Goal: Task Accomplishment & Management: Manage account settings

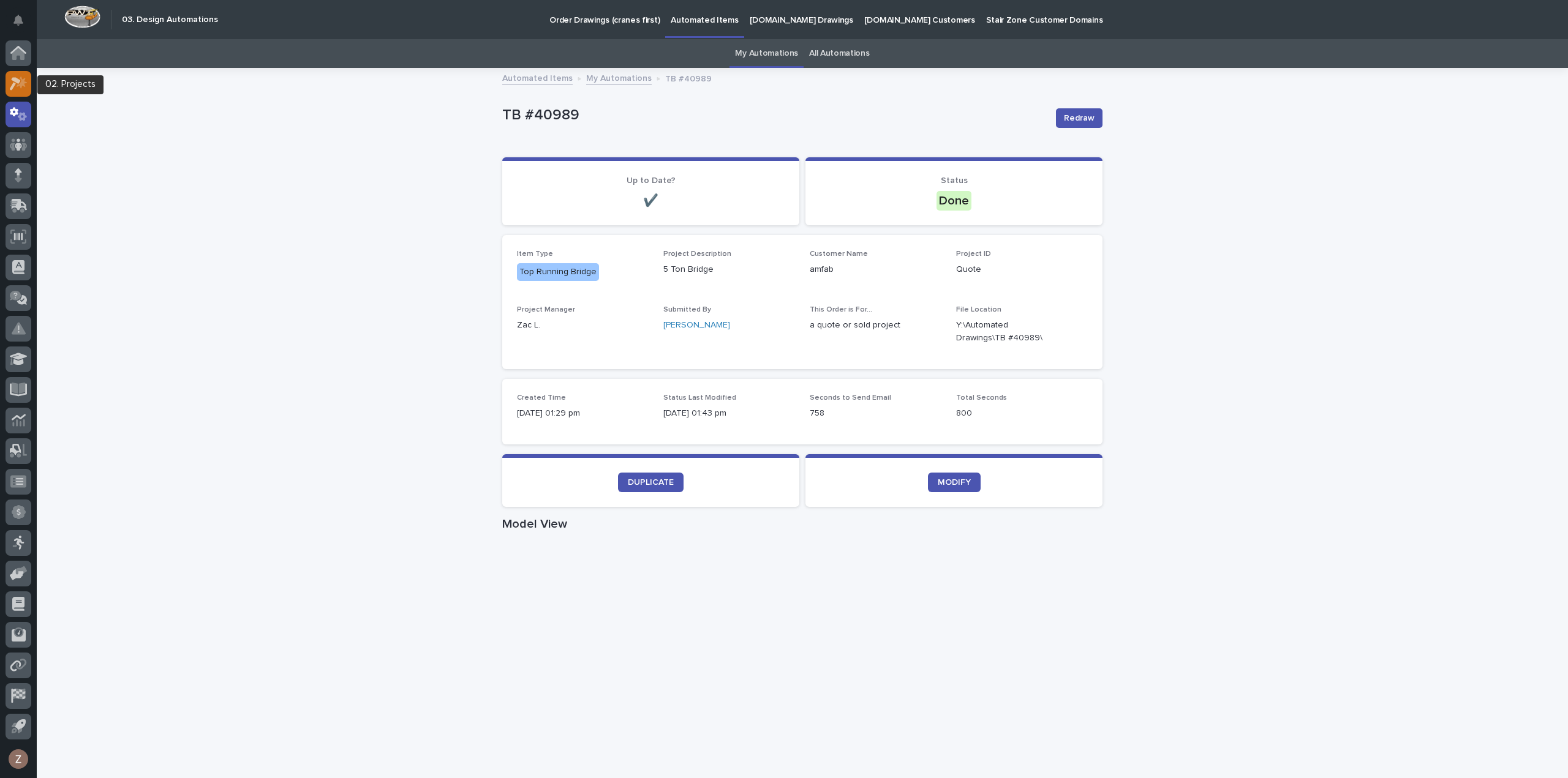
click at [13, 79] on icon at bounding box center [15, 83] width 11 height 13
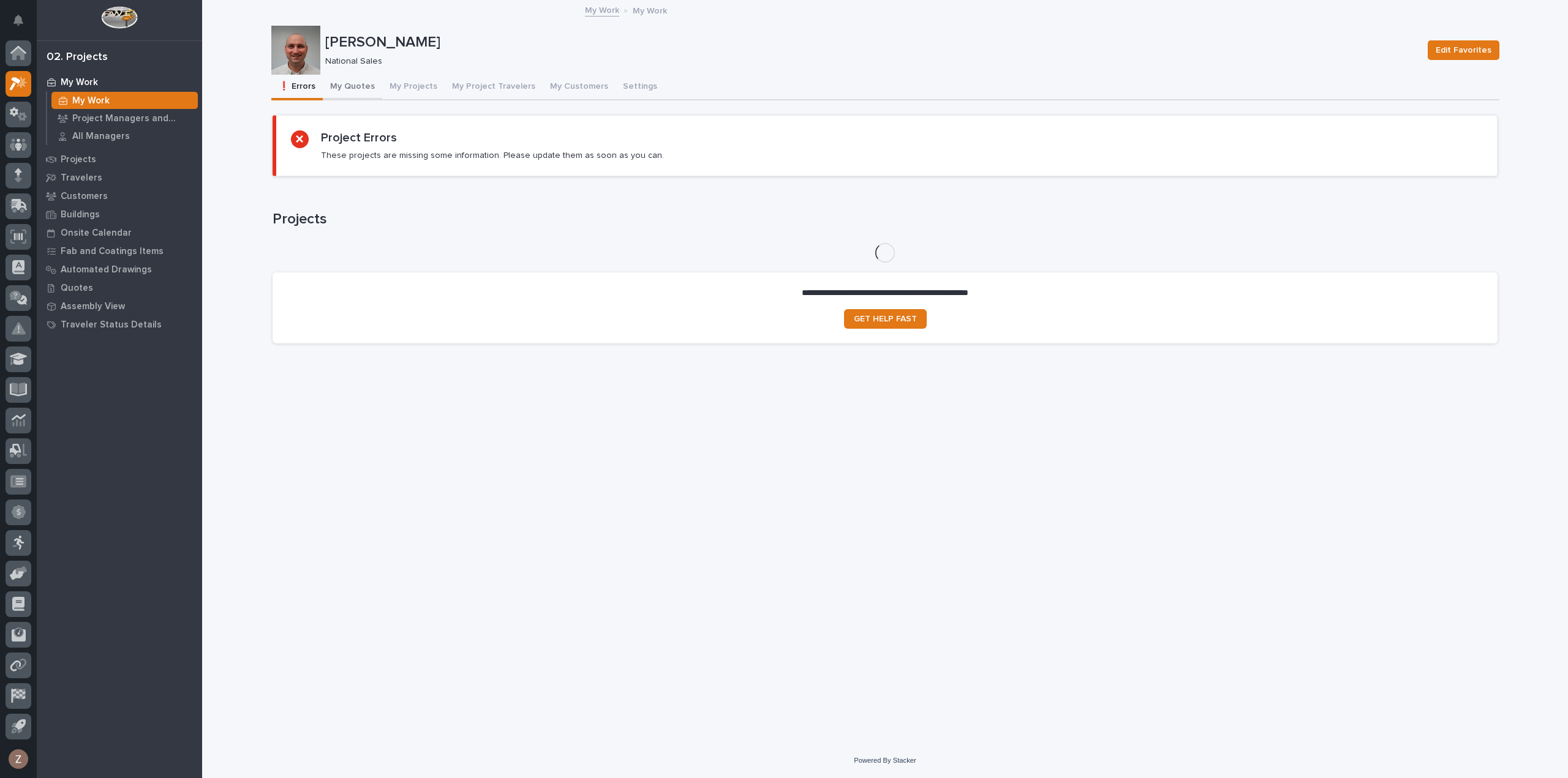
click at [353, 83] on button "My Quotes" at bounding box center [352, 87] width 59 height 26
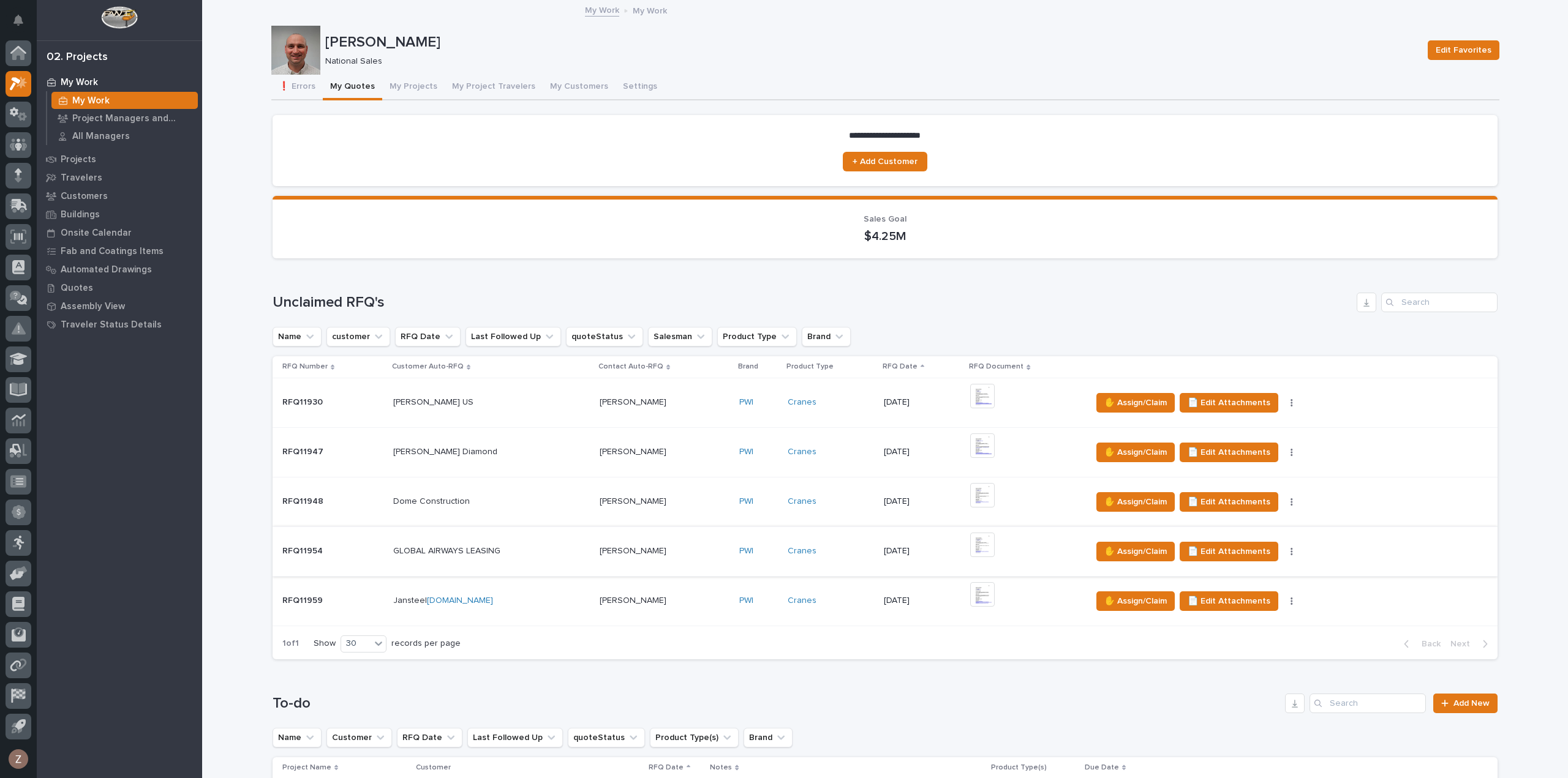
click at [989, 546] on img at bounding box center [982, 544] width 24 height 24
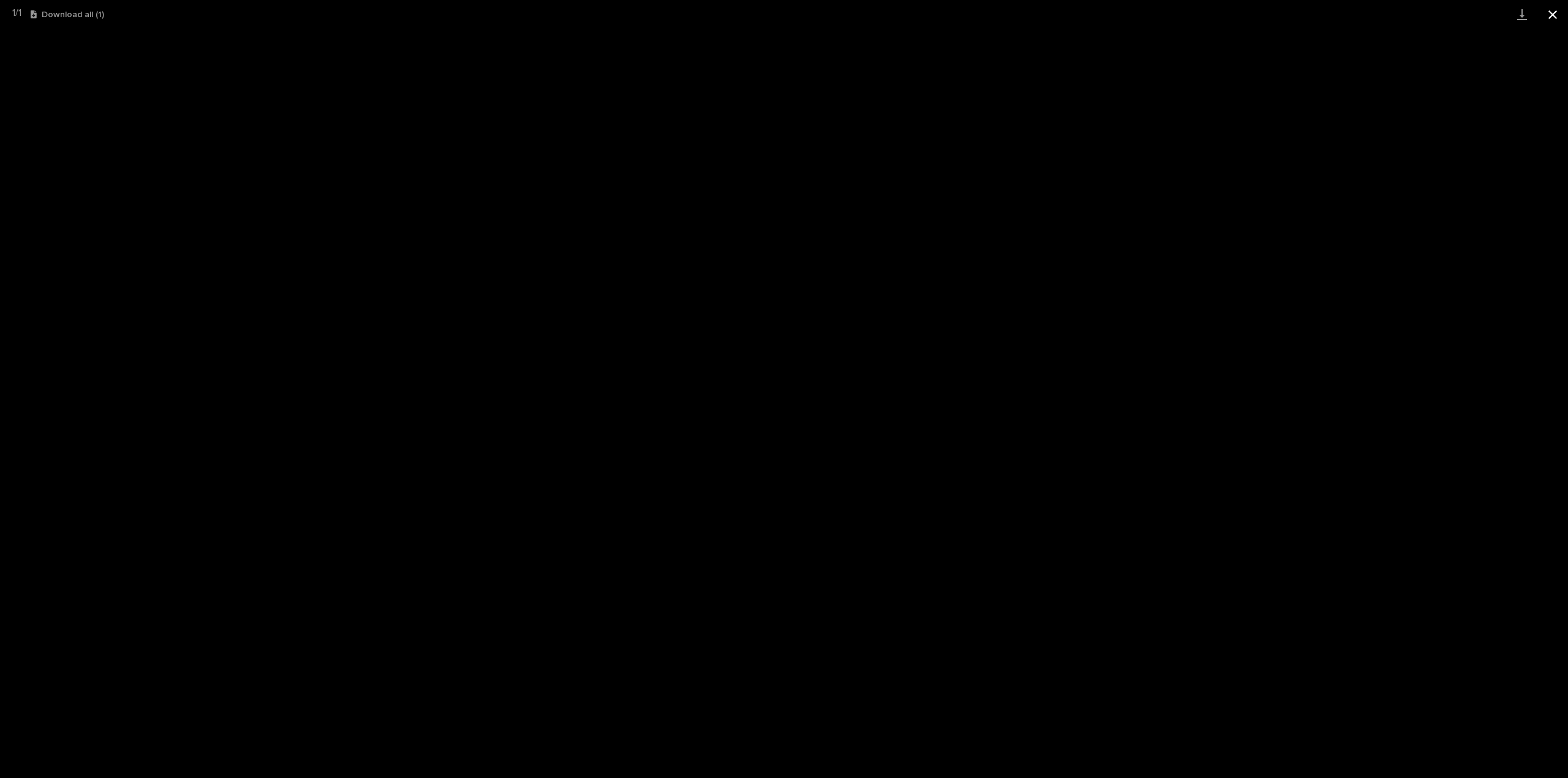
click at [1553, 17] on button "Close gallery" at bounding box center [1552, 14] width 31 height 29
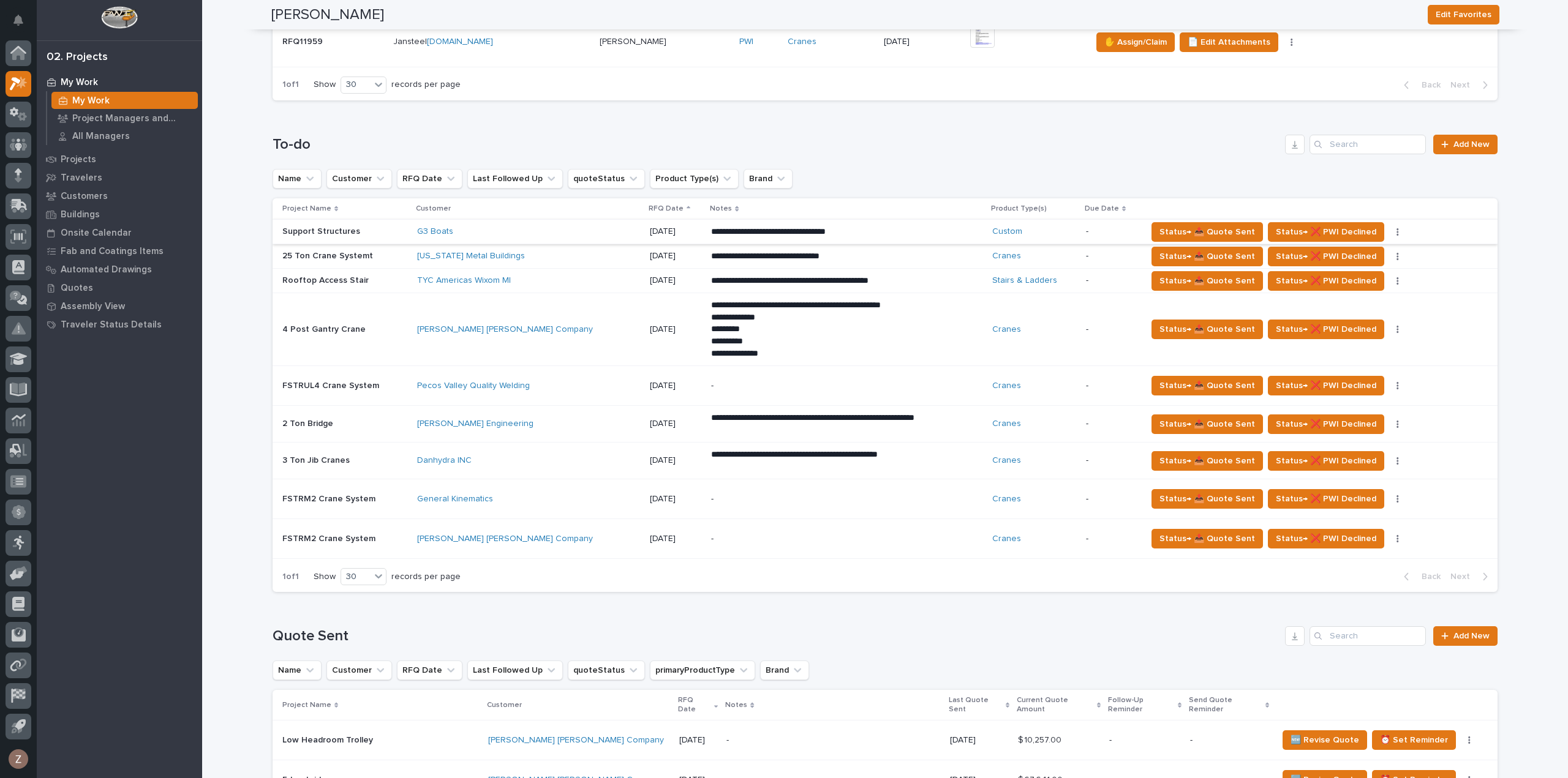
scroll to position [490, 0]
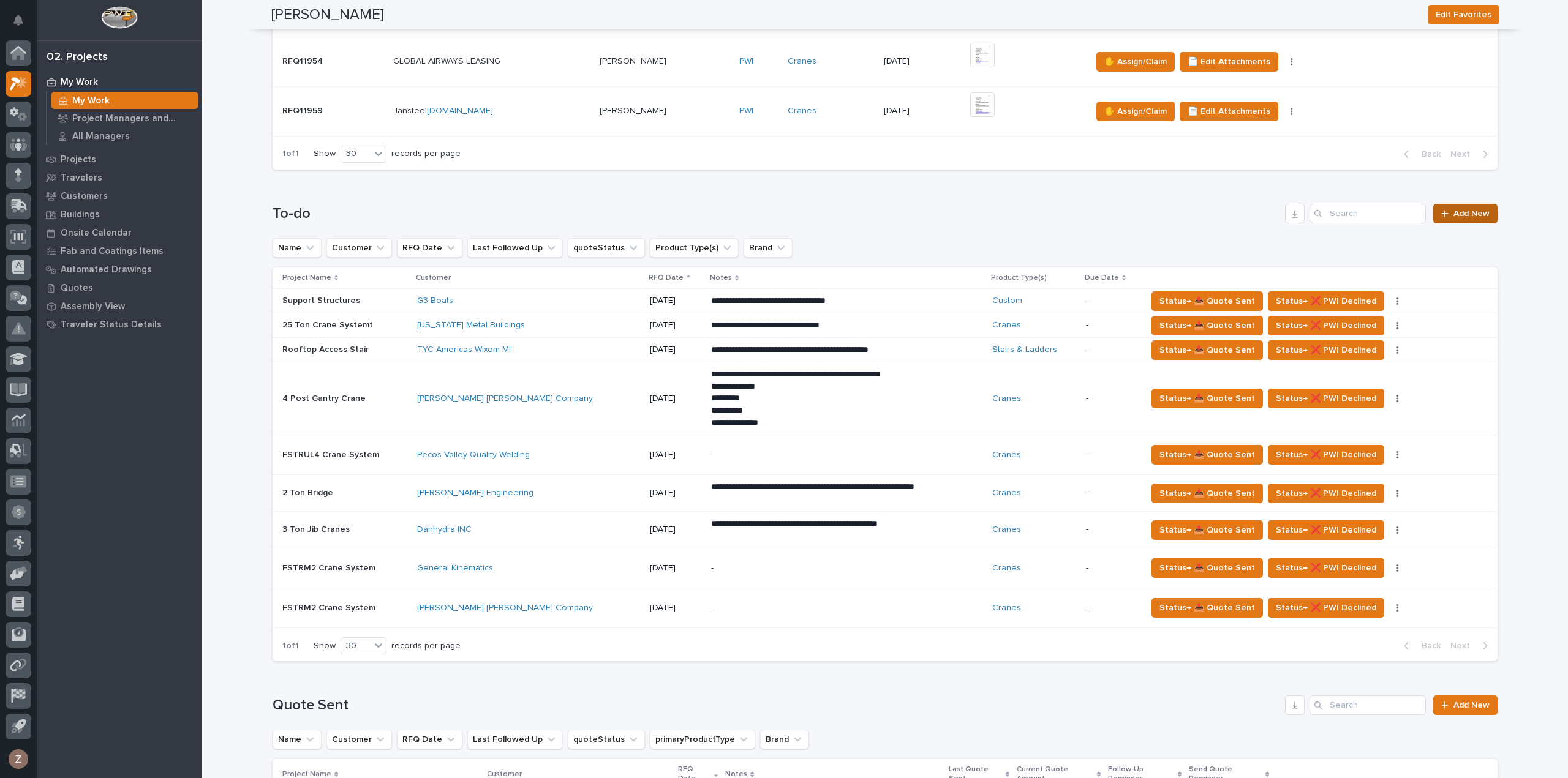
click at [1461, 212] on span "Add New" at bounding box center [1471, 213] width 36 height 9
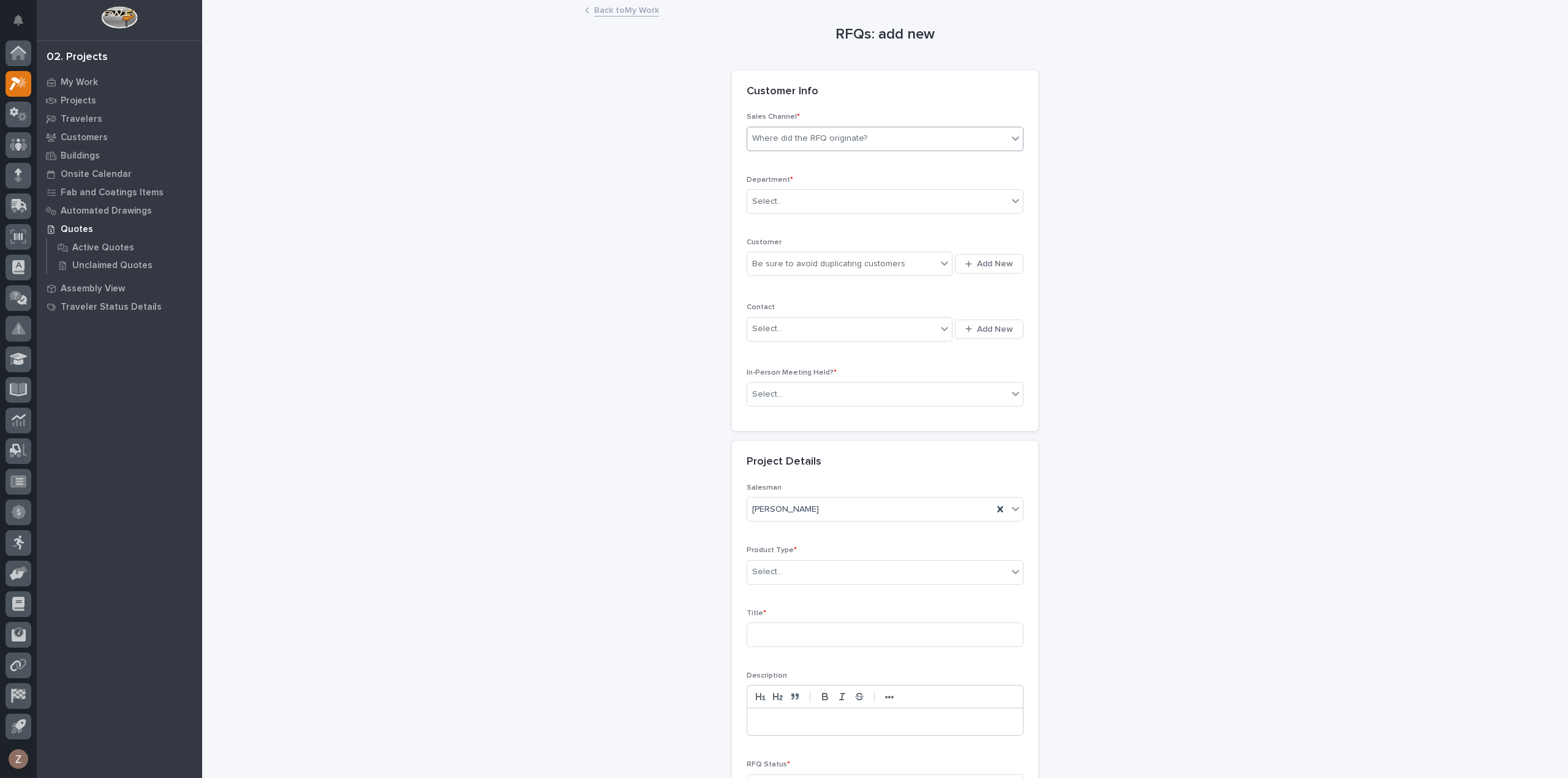
click at [812, 140] on div "Where did the RFQ originate?" at bounding box center [809, 139] width 115 height 13
click at [808, 178] on div "PWI" at bounding box center [880, 183] width 276 height 21
click at [801, 199] on div "Select..." at bounding box center [877, 202] width 260 height 20
click at [796, 263] on div "Be sure to avoid duplicating customers" at bounding box center [828, 264] width 153 height 13
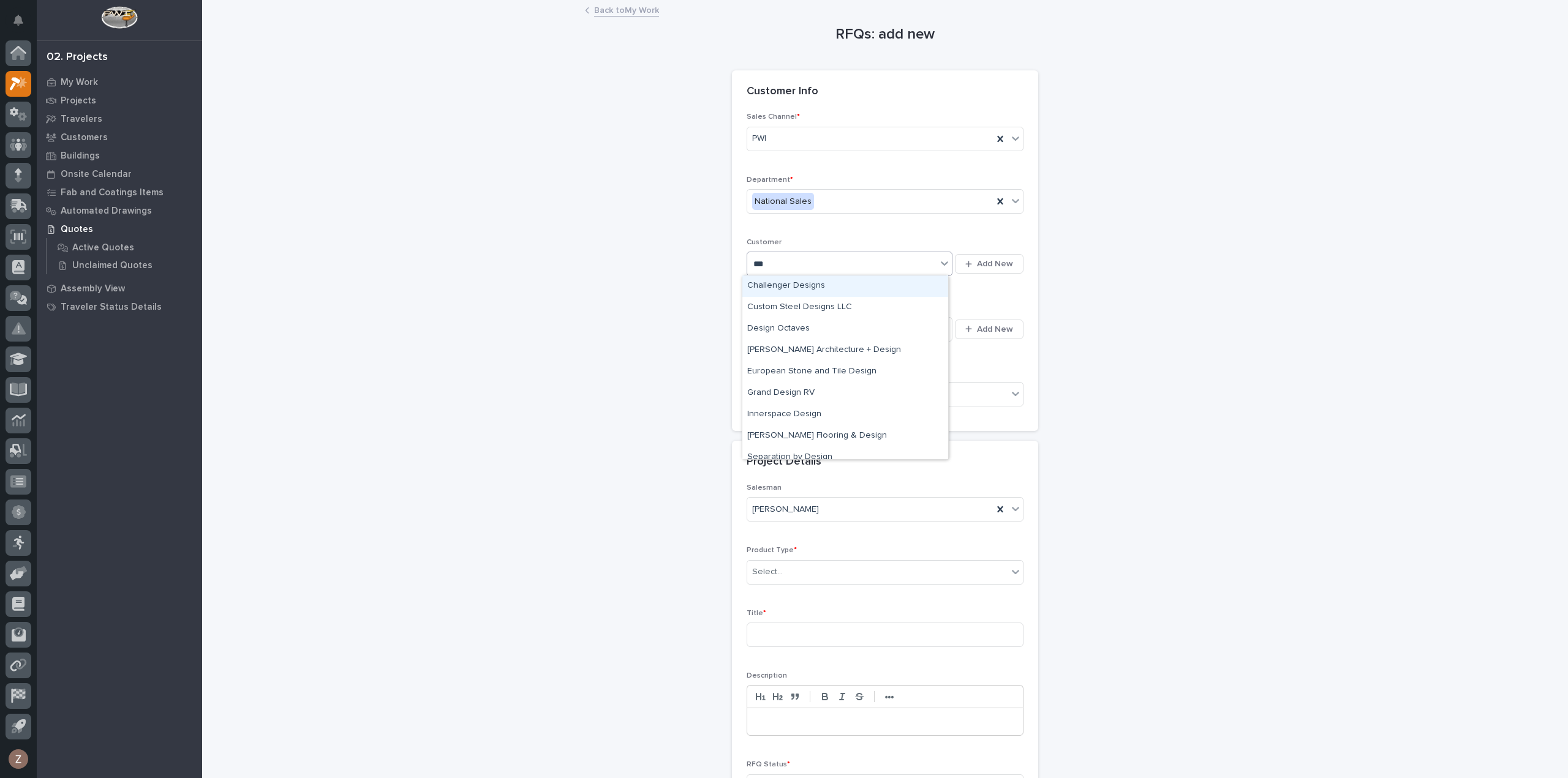
type input "****"
click at [804, 287] on div "Deshazo Crane Company" at bounding box center [845, 286] width 206 height 21
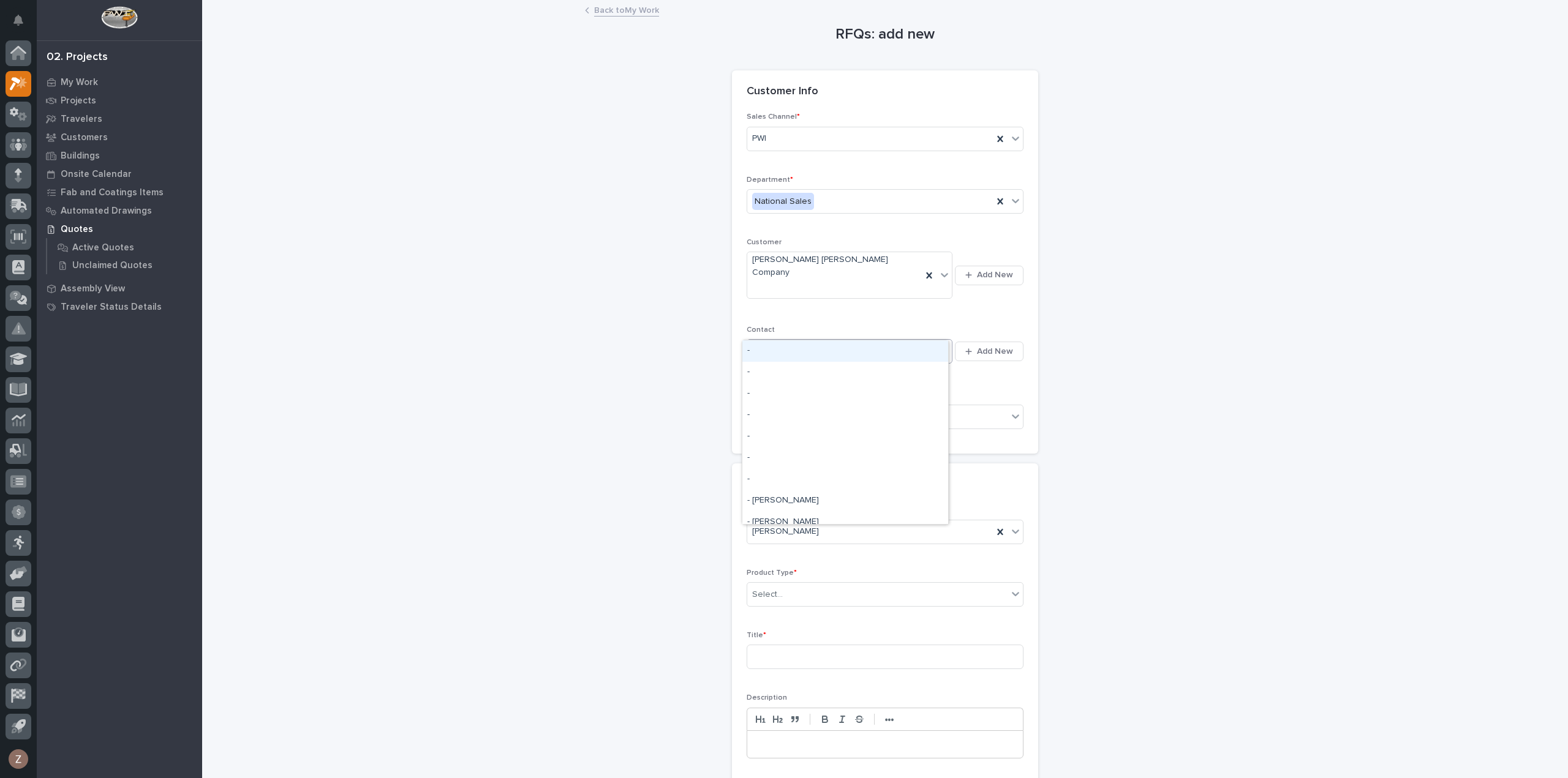
click at [803, 342] on div "Select..." at bounding box center [842, 352] width 189 height 20
type input "*****"
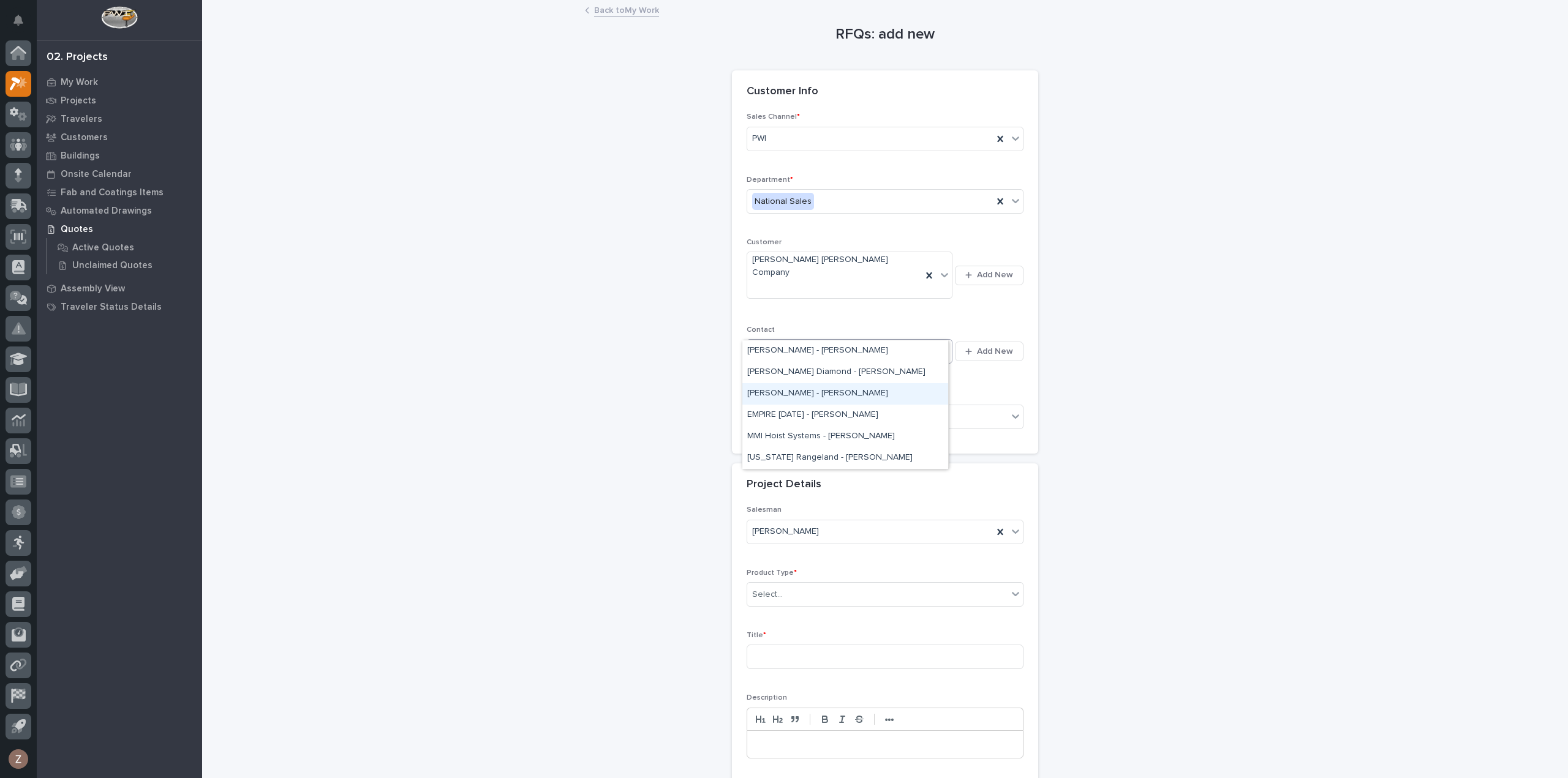
click at [818, 391] on div "Deshazo - Angel Crespo" at bounding box center [845, 394] width 206 height 21
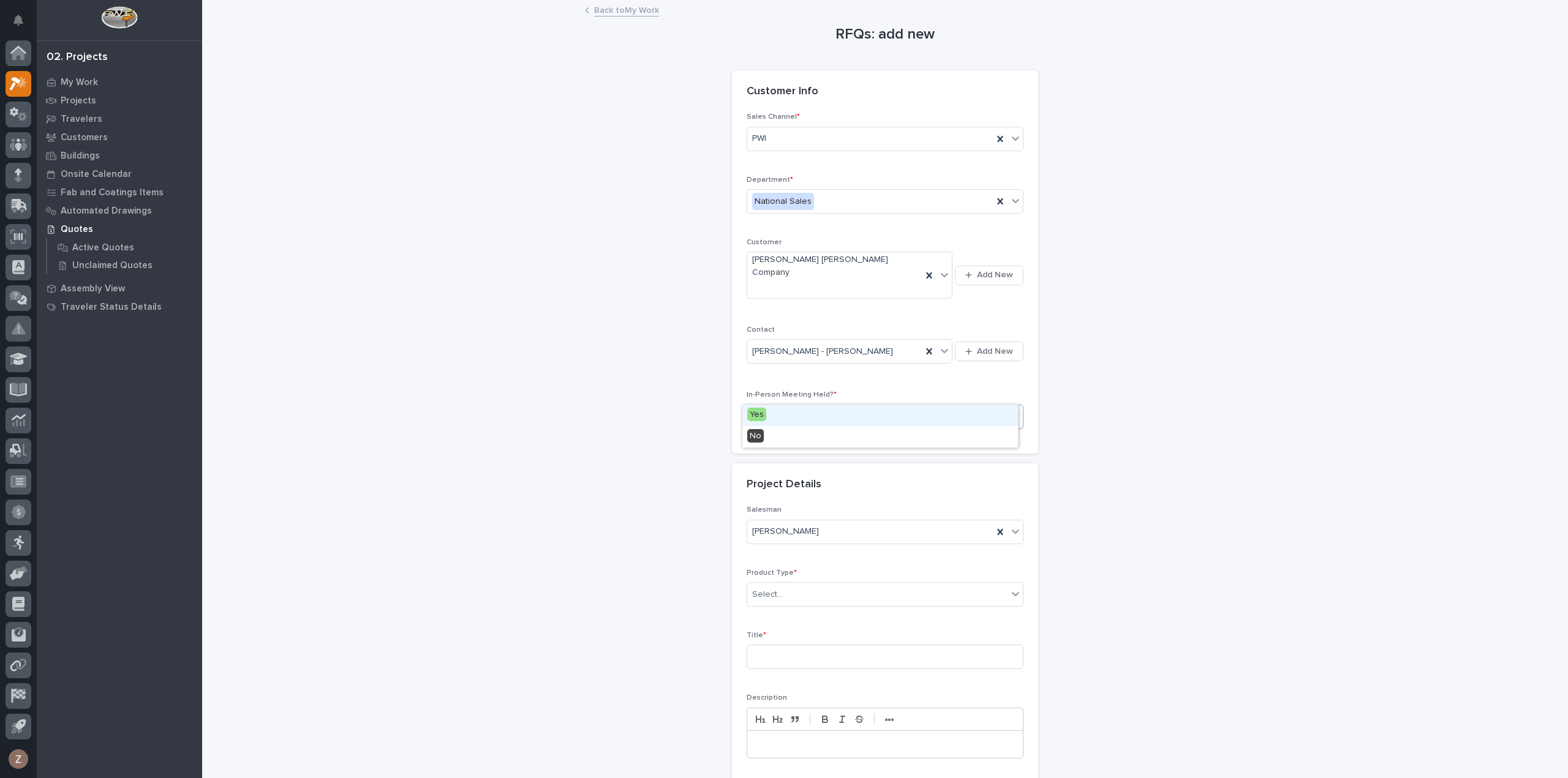
click at [800, 406] on div "Select..." at bounding box center [877, 417] width 260 height 20
click at [792, 439] on div "No" at bounding box center [880, 436] width 276 height 21
click at [798, 584] on div "Select..." at bounding box center [877, 595] width 260 height 20
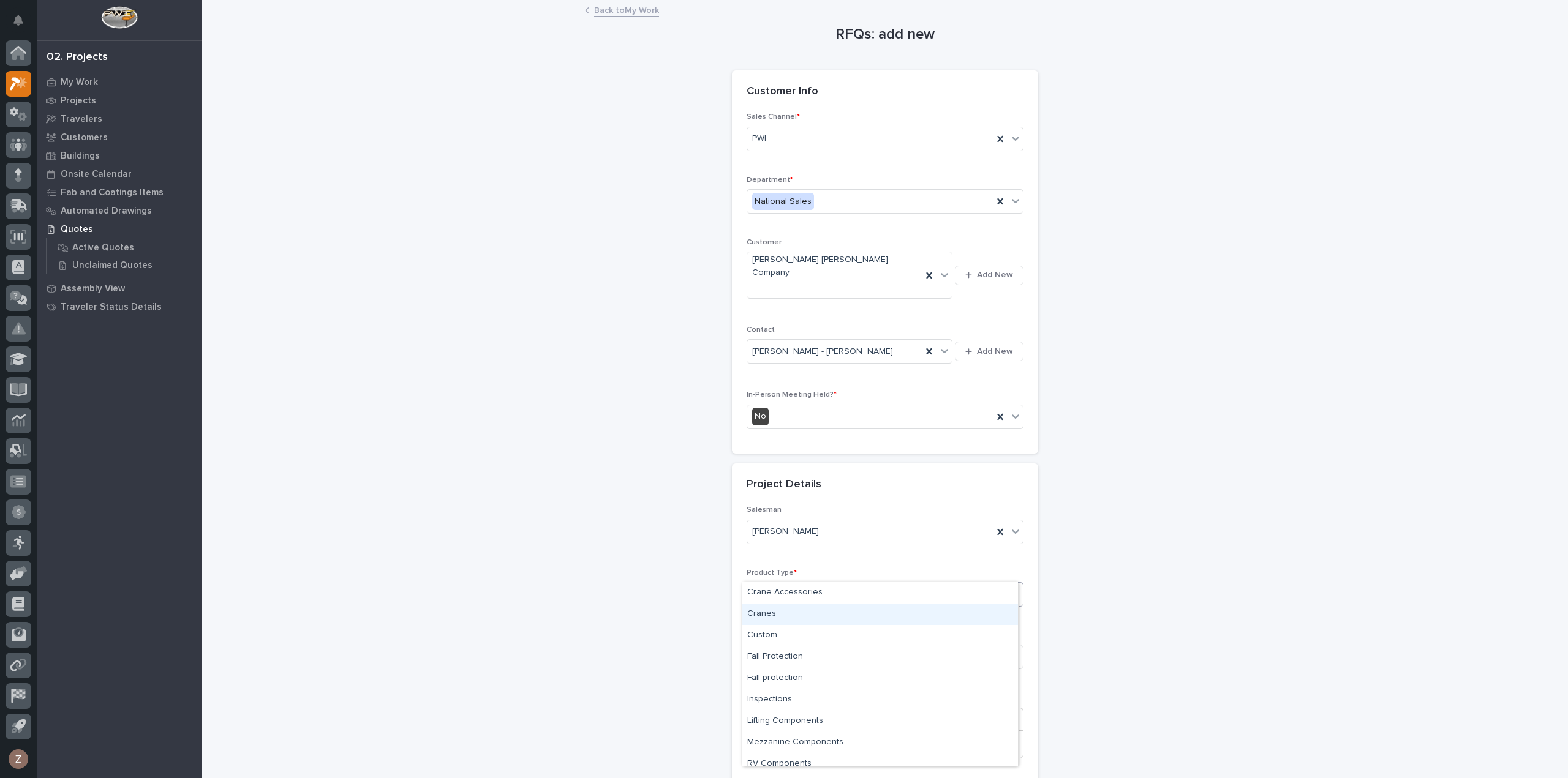
click at [804, 617] on div "Cranes" at bounding box center [880, 613] width 276 height 21
click at [794, 644] on input at bounding box center [884, 656] width 277 height 24
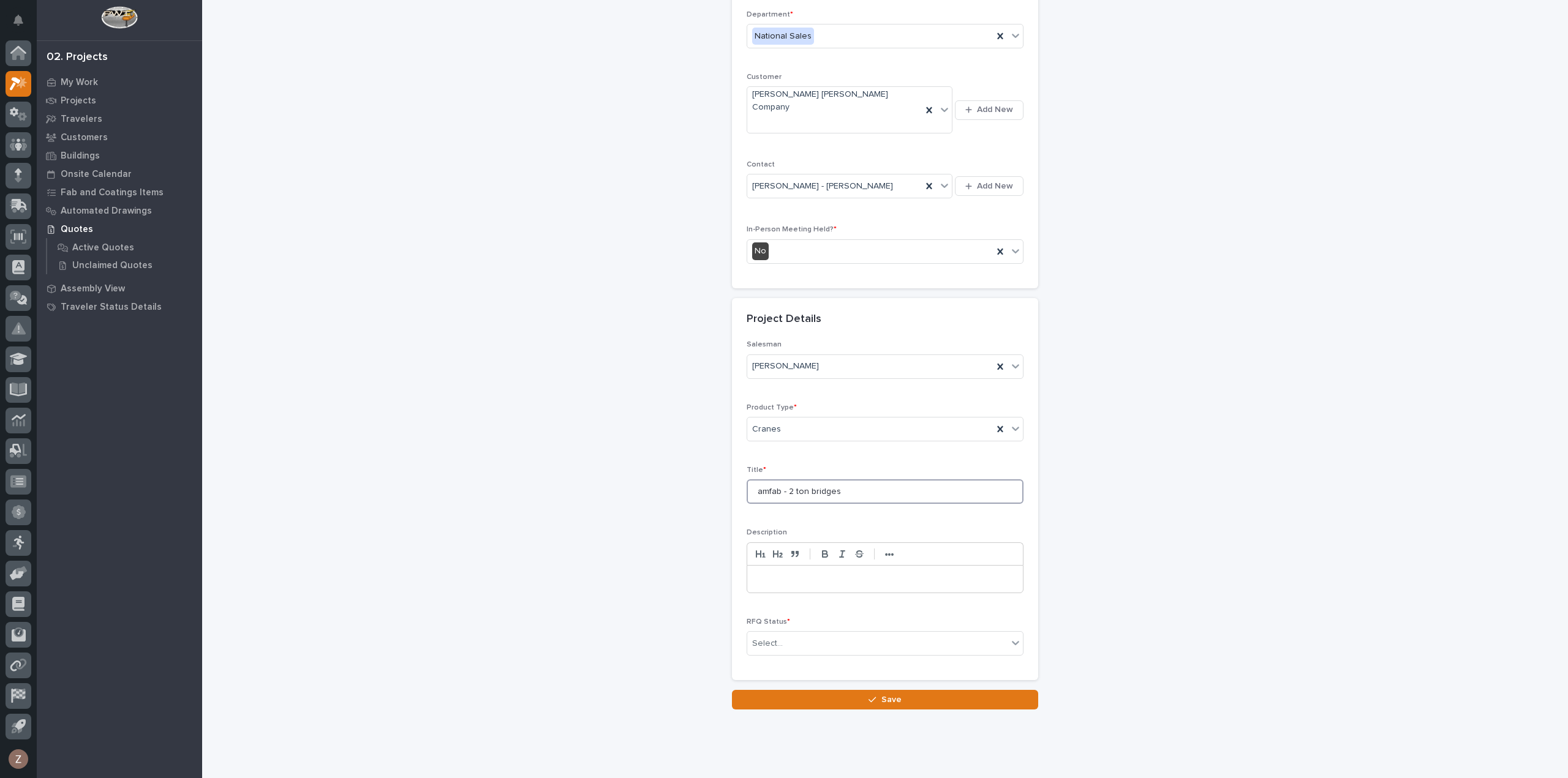
scroll to position [166, 0]
type input "amfab - 2 ton bridges"
click at [832, 633] on div "Select..." at bounding box center [877, 643] width 260 height 20
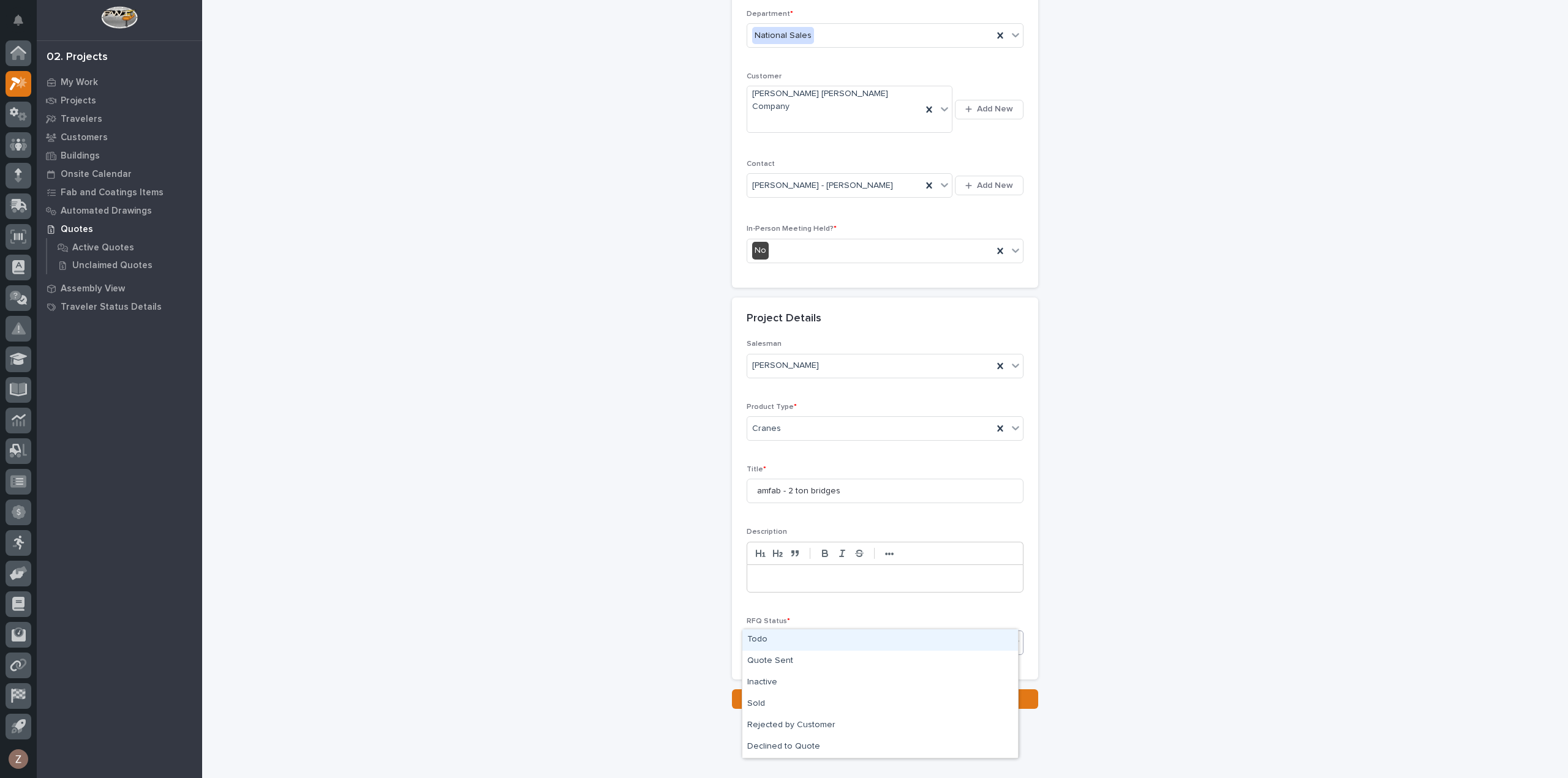
click at [828, 639] on div "Todo" at bounding box center [880, 639] width 276 height 21
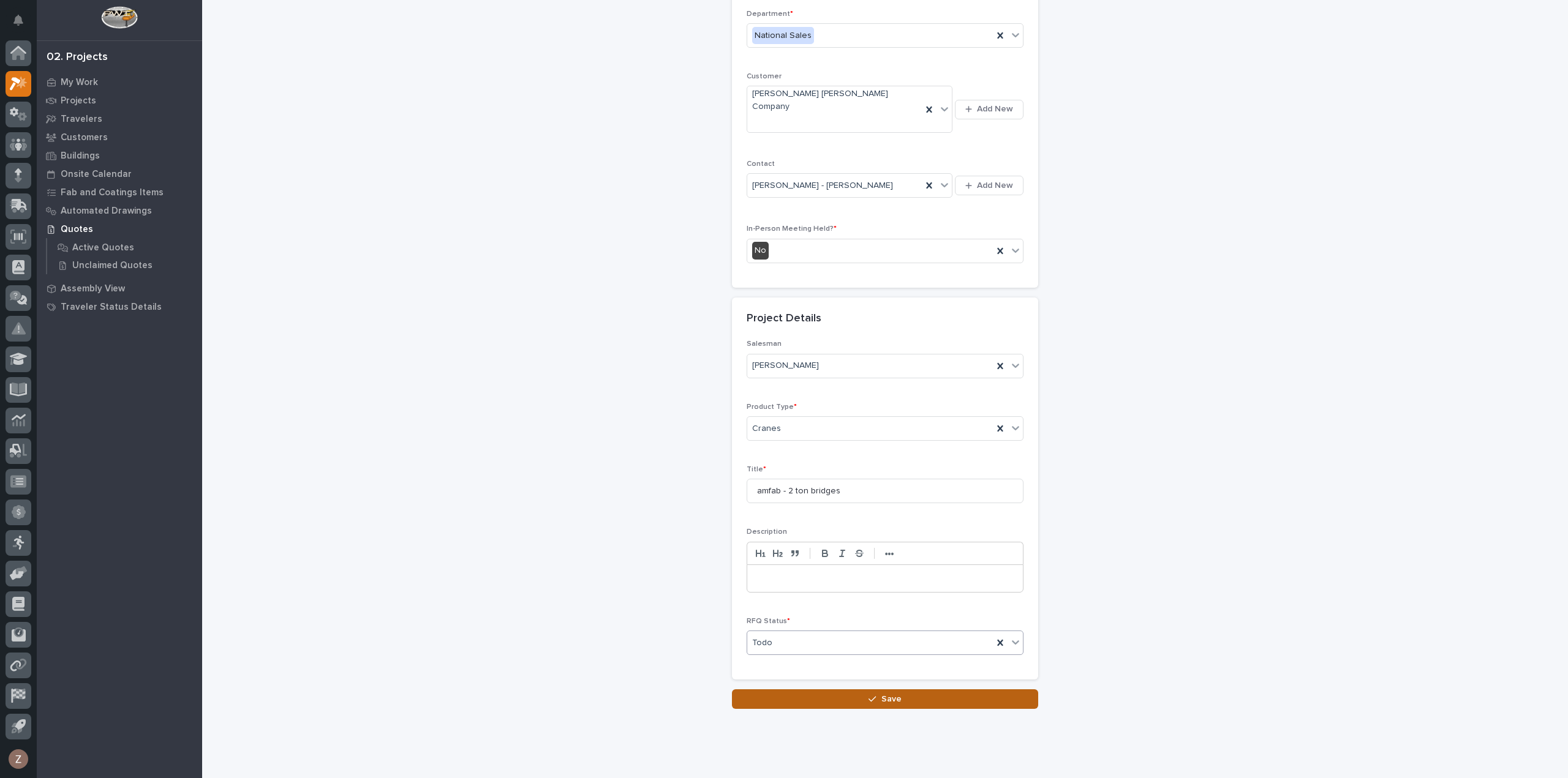
click at [842, 689] on button "Save" at bounding box center [885, 698] width 307 height 20
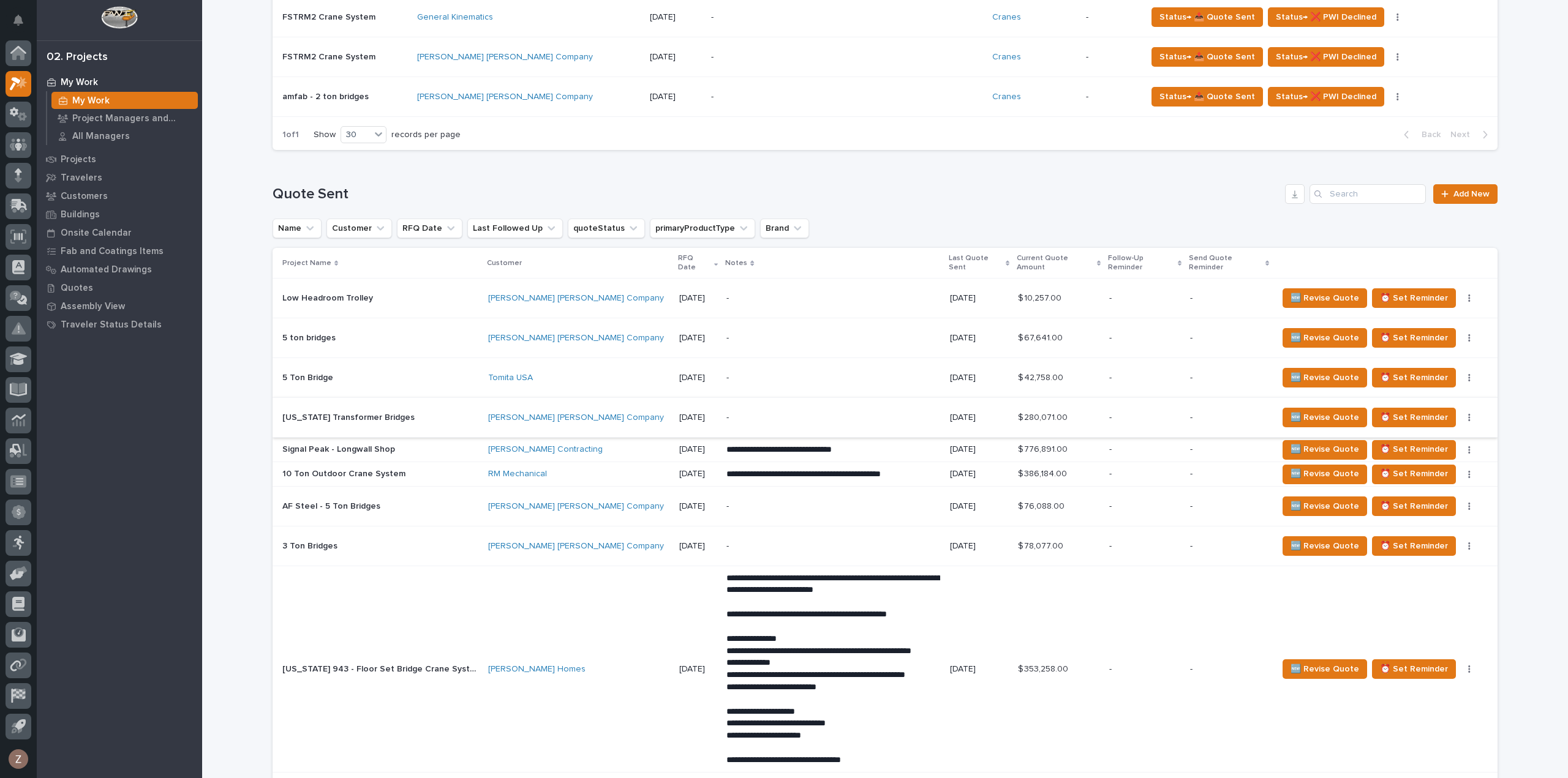
scroll to position [735, 0]
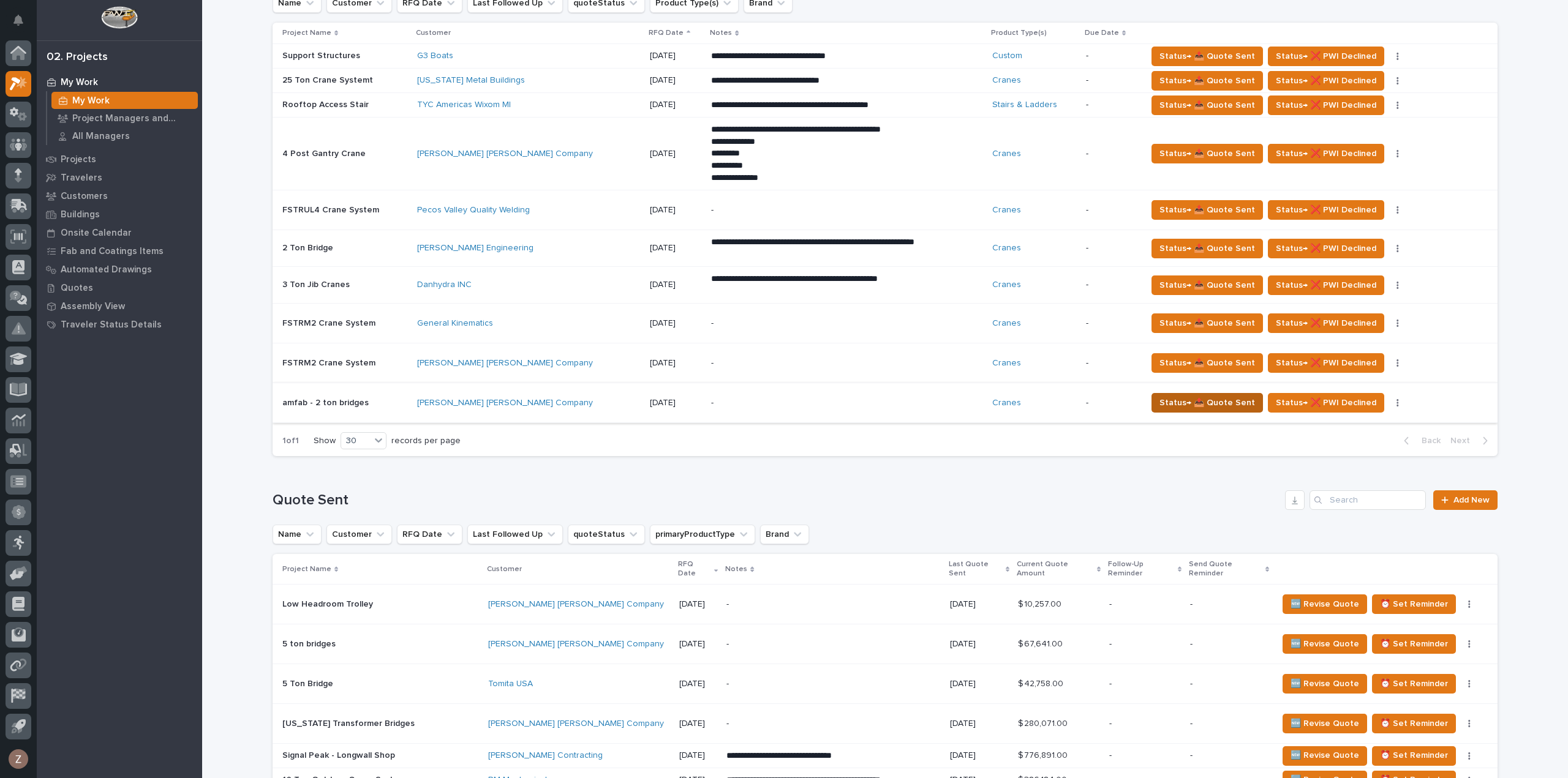
click at [1184, 398] on span "Status→ 📤 Quote Sent" at bounding box center [1206, 402] width 95 height 15
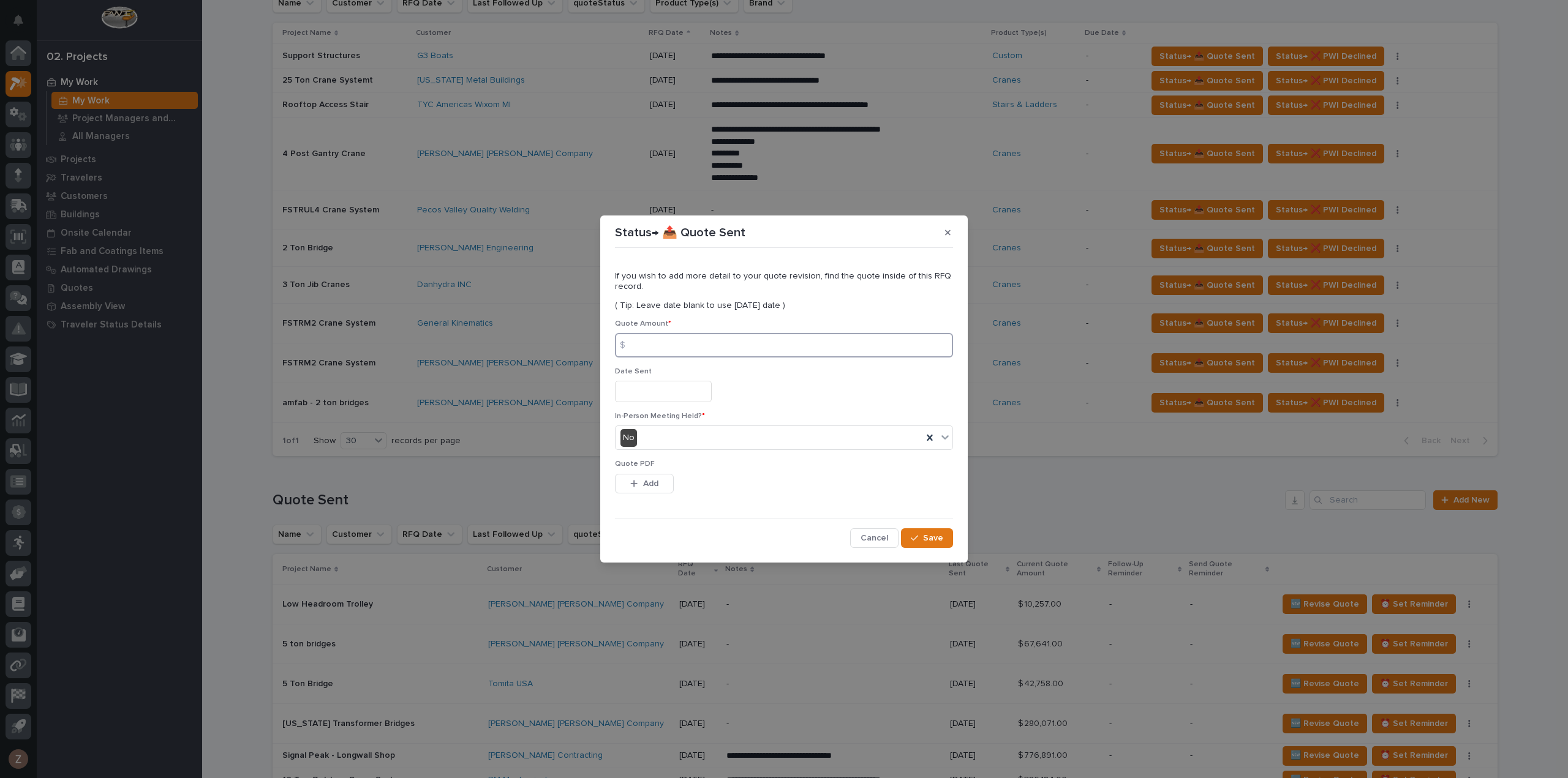
click at [681, 346] on input at bounding box center [783, 345] width 338 height 24
type input "61369"
click at [655, 391] on input "text" at bounding box center [663, 391] width 97 height 21
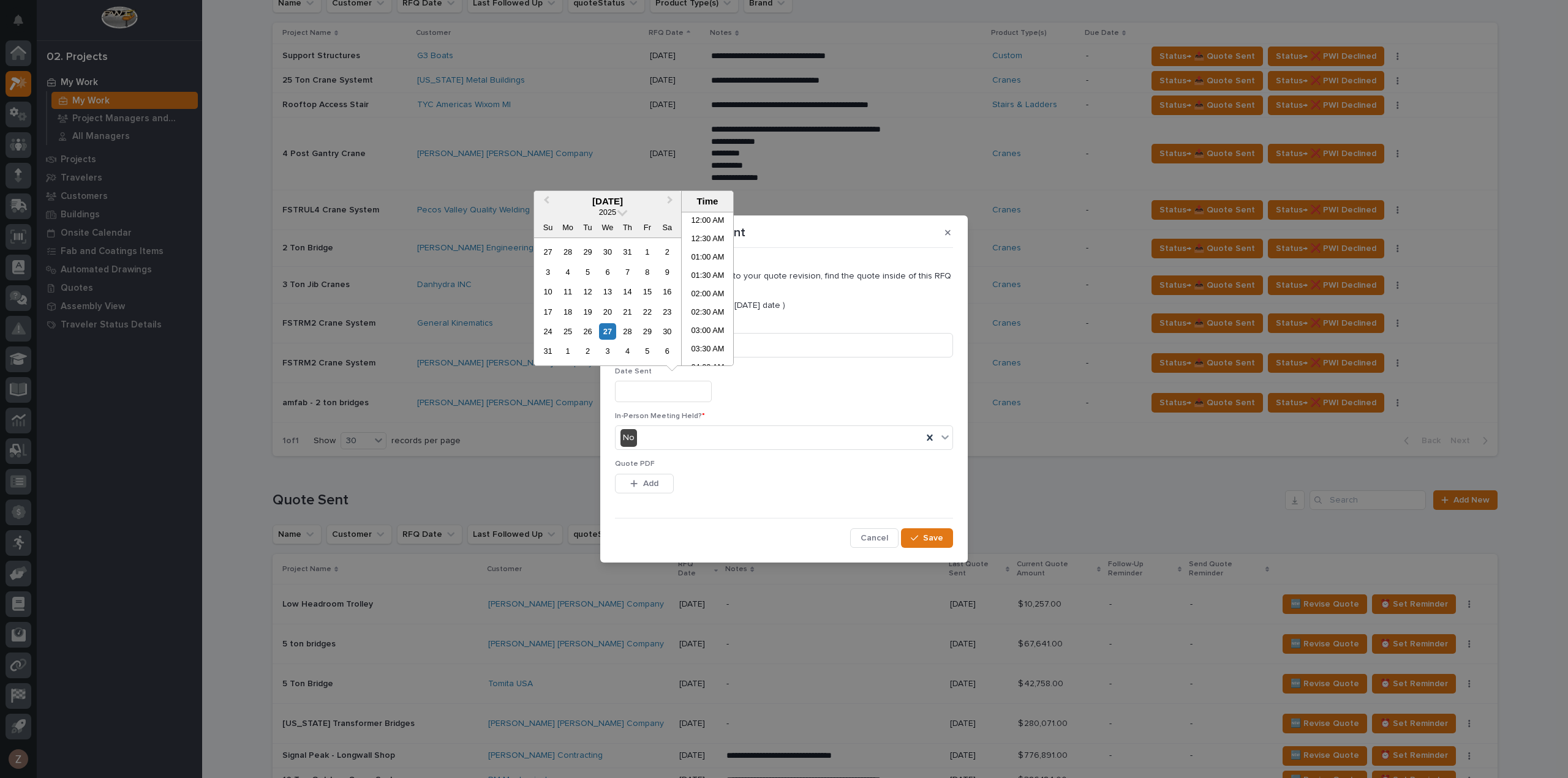
scroll to position [391, 0]
drag, startPoint x: 700, startPoint y: 303, endPoint x: 705, endPoint y: 306, distance: 5.8
click at [705, 305] on li "01:00 PM" at bounding box center [708, 306] width 52 height 18
type input "**********"
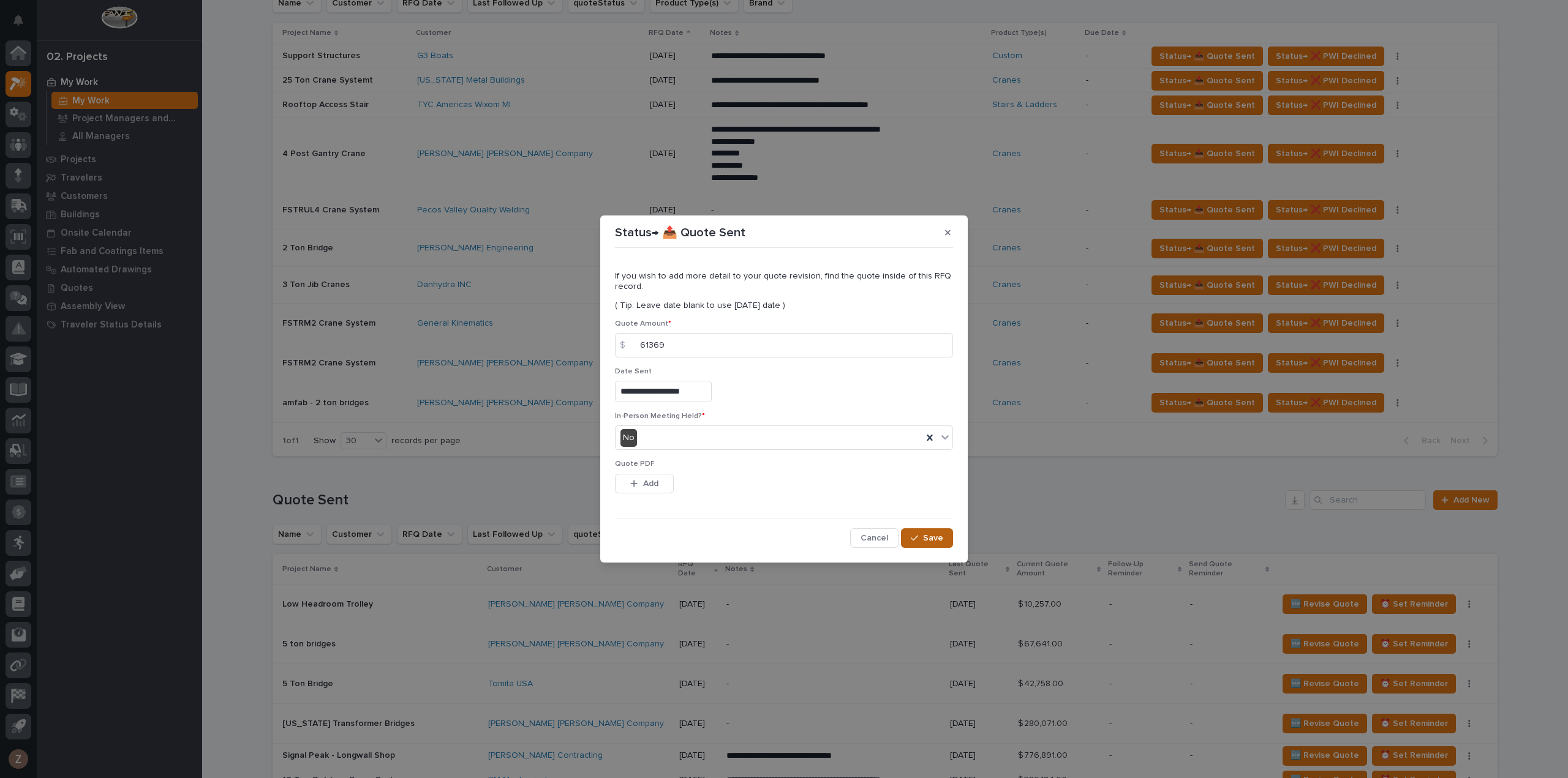
click at [933, 541] on span "Save" at bounding box center [933, 538] width 20 height 11
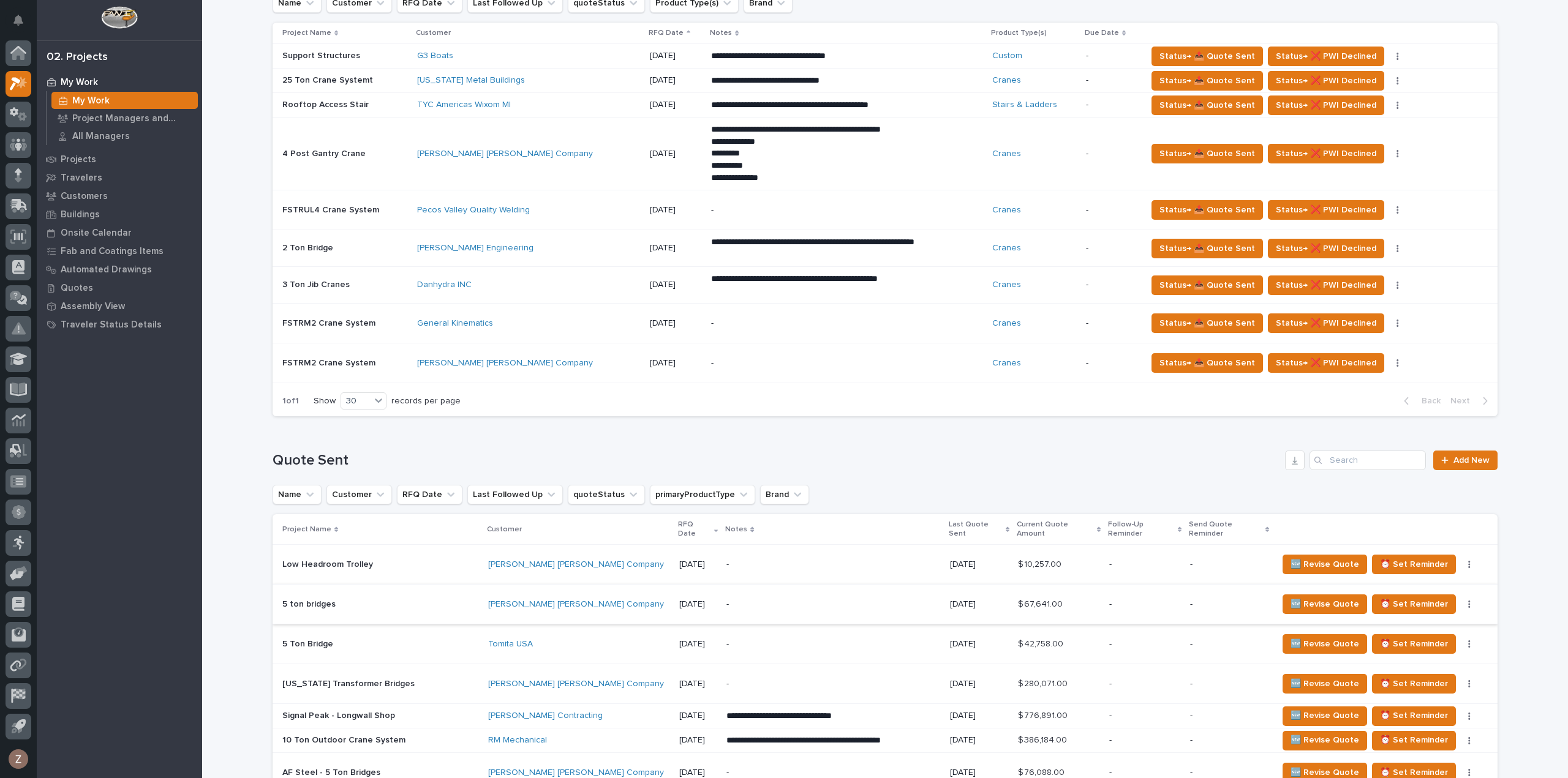
click at [1468, 606] on icon "button" at bounding box center [1469, 604] width 2 height 9
click at [1453, 631] on span "Status→ 👎 Rejected" at bounding box center [1425, 628] width 80 height 15
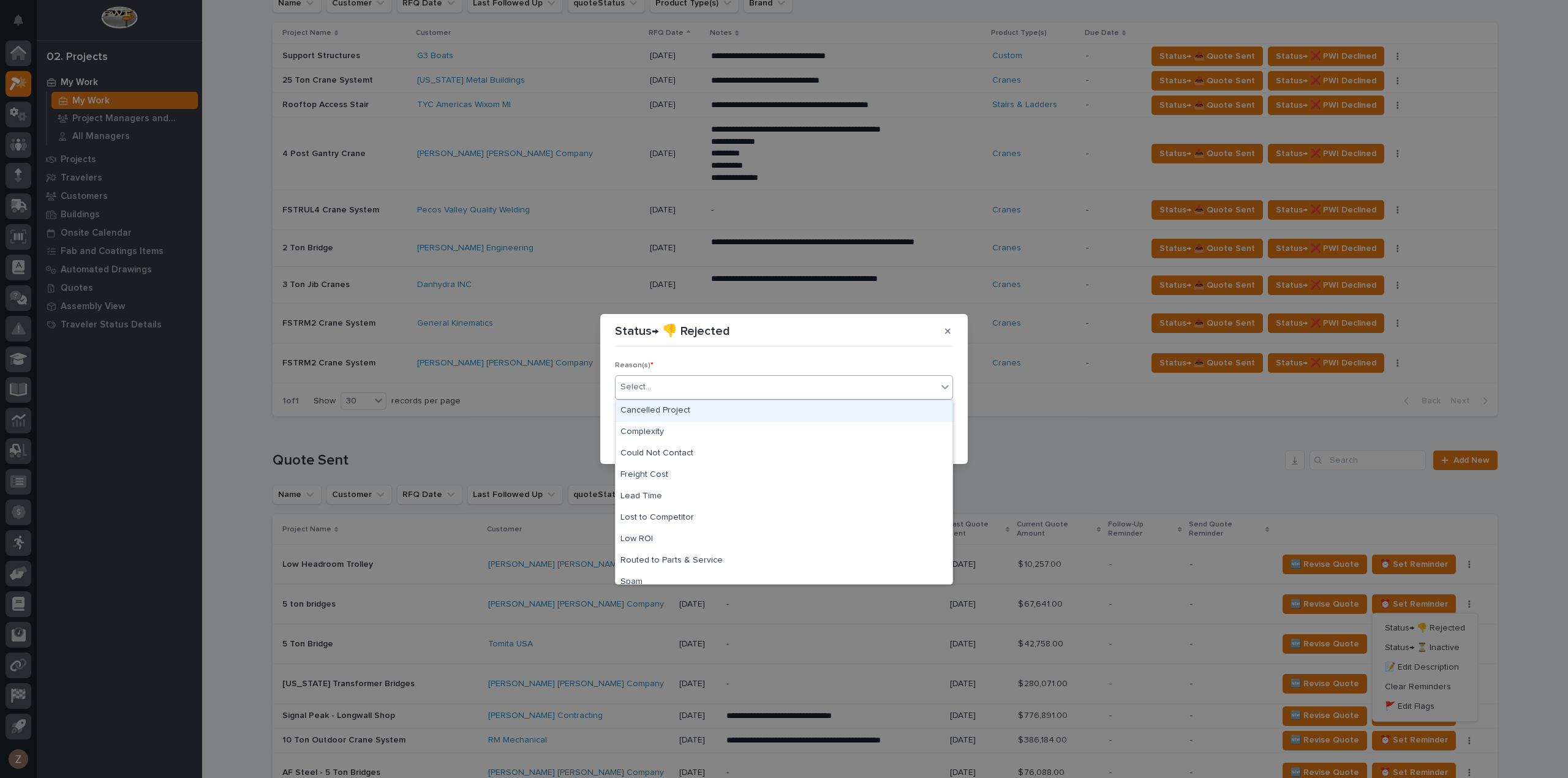
click at [799, 378] on div "Select..." at bounding box center [776, 387] width 321 height 20
click at [774, 413] on div "Cancelled Project" at bounding box center [783, 410] width 336 height 21
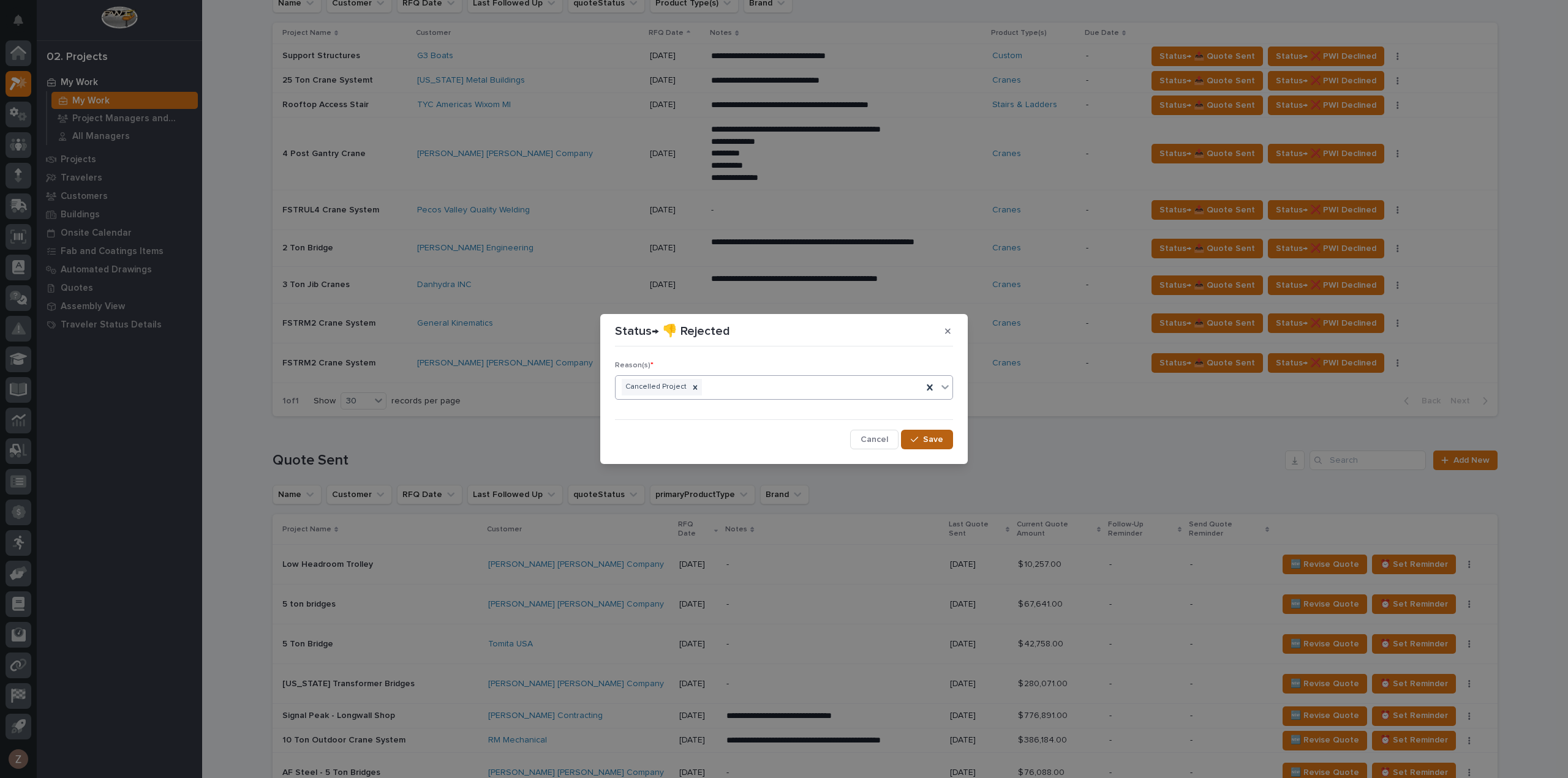
click at [920, 435] on div "button" at bounding box center [917, 439] width 13 height 9
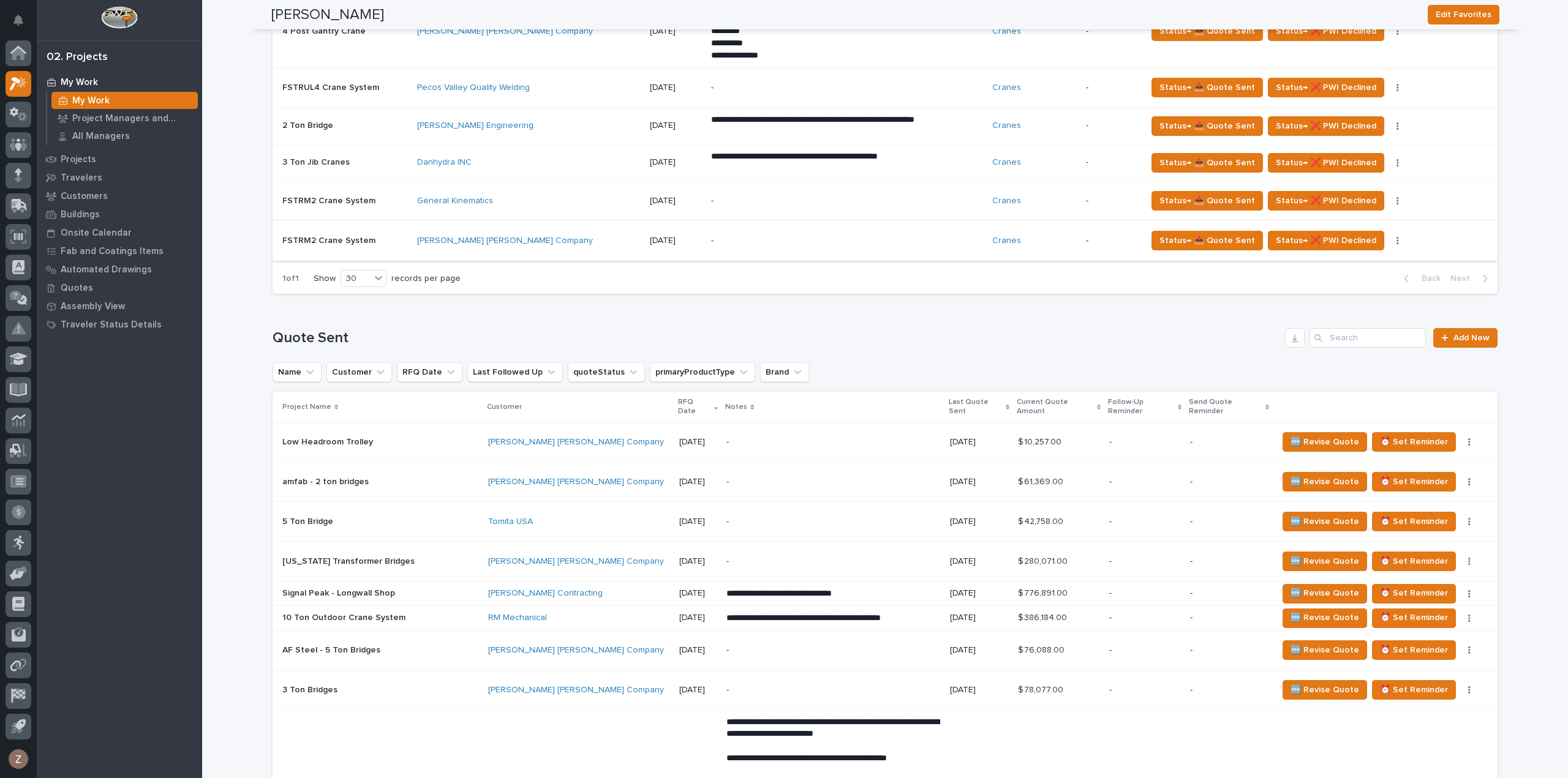
scroll to position [550, 0]
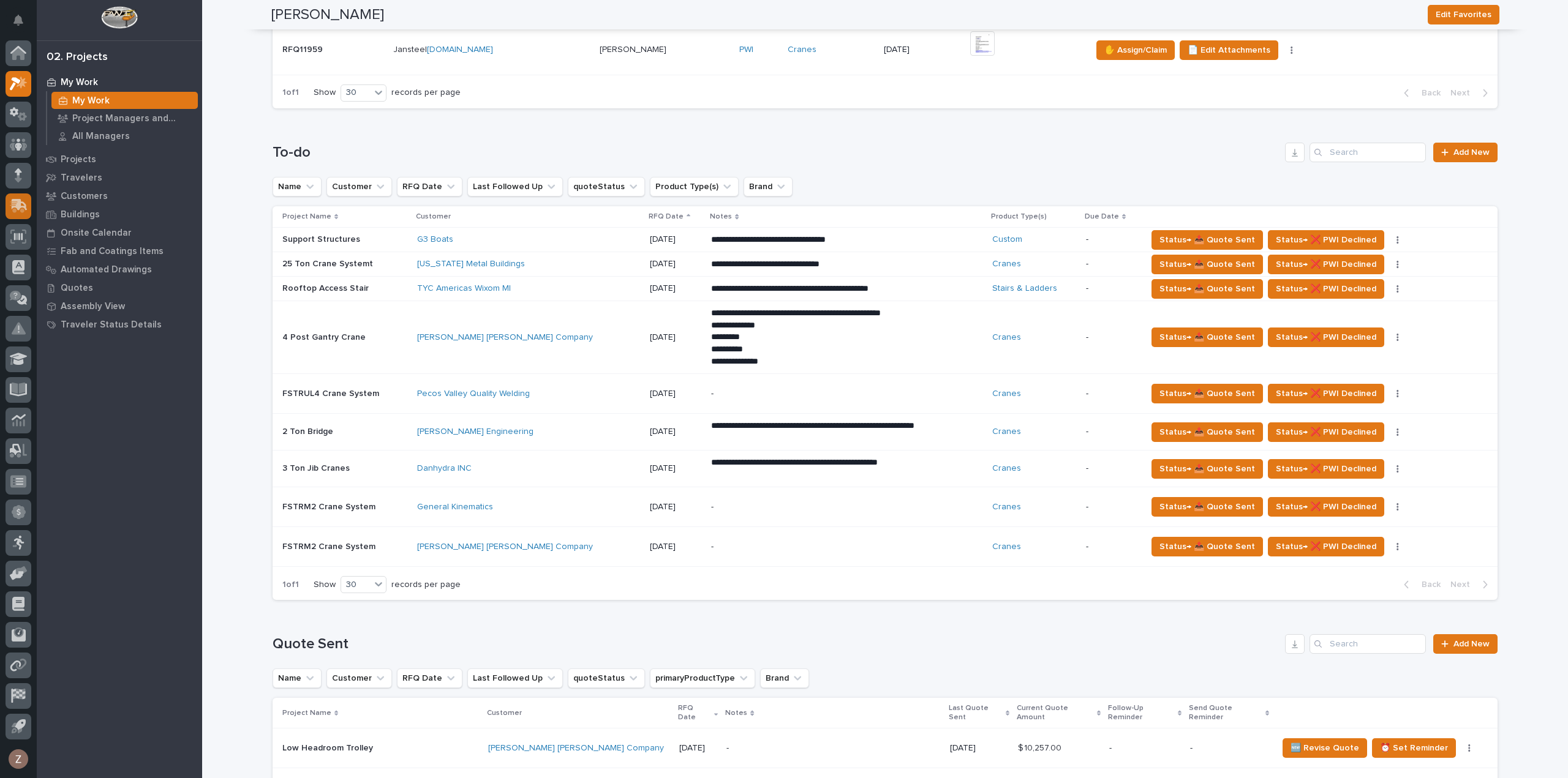
click at [20, 202] on icon at bounding box center [20, 205] width 16 height 12
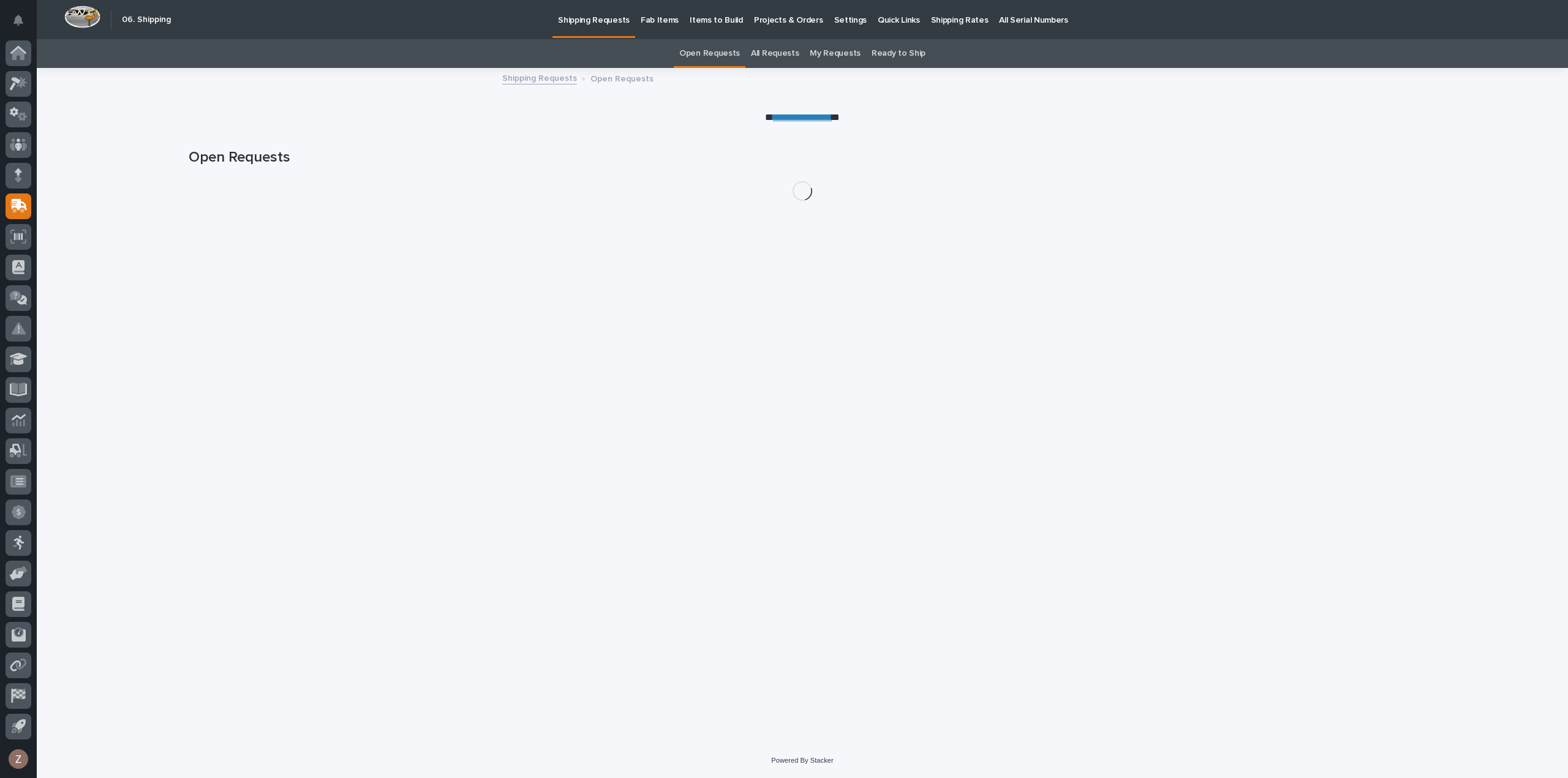
click at [948, 20] on p "Shipping Rates" at bounding box center [959, 13] width 58 height 26
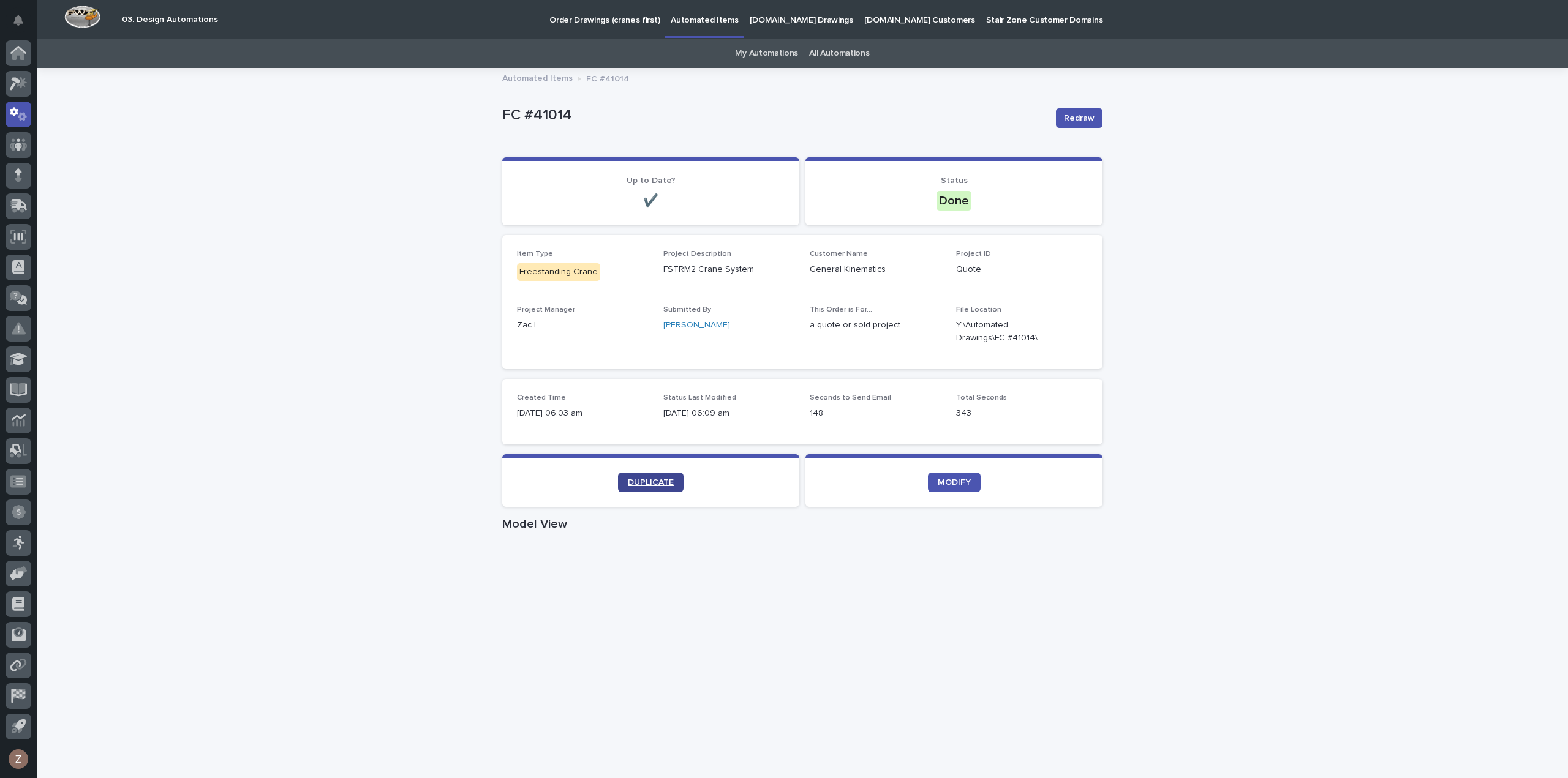
click at [659, 484] on span "DUPLICATE" at bounding box center [651, 482] width 46 height 9
click at [658, 481] on span "DUPLICATE" at bounding box center [651, 482] width 46 height 9
